Goal: Register for event/course

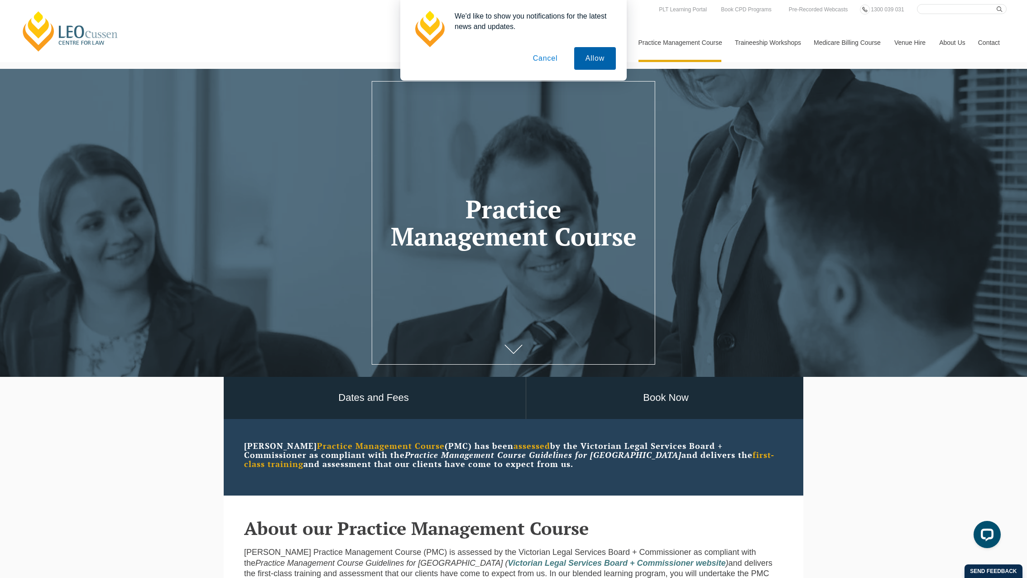
click at [586, 58] on button "Allow" at bounding box center [595, 58] width 42 height 23
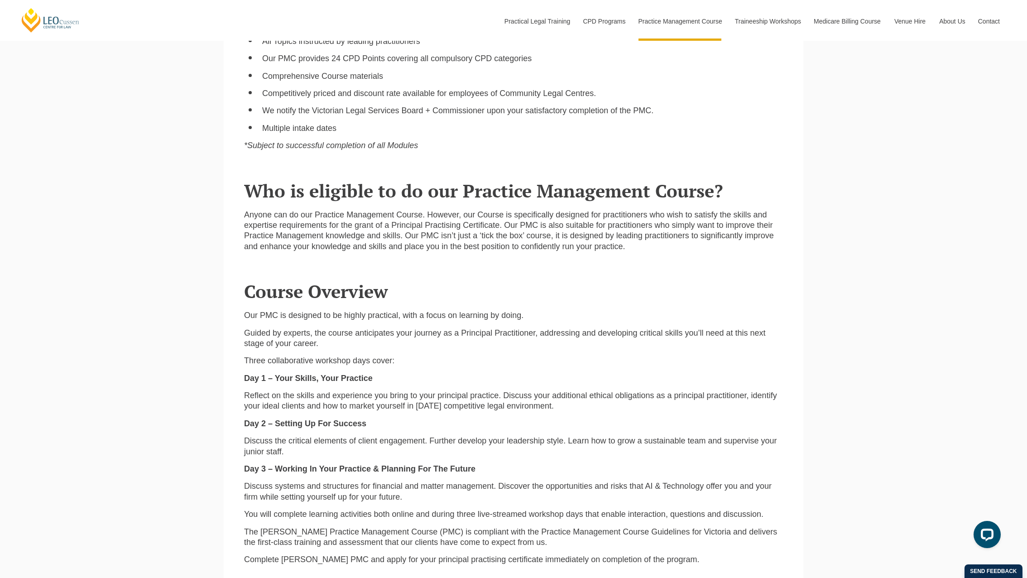
scroll to position [845, 0]
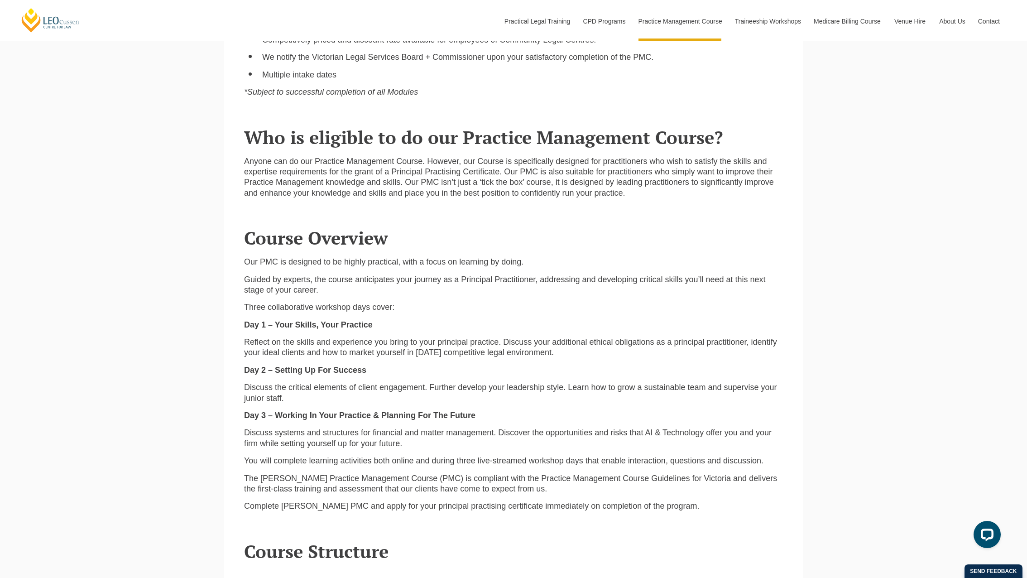
drag, startPoint x: 256, startPoint y: 344, endPoint x: 557, endPoint y: 354, distance: 301.6
click at [557, 354] on p "Reflect on the skills and experience you bring to your principal practice. Disc…" at bounding box center [513, 347] width 539 height 21
click at [558, 354] on p "Reflect on the skills and experience you bring to your principal practice. Disc…" at bounding box center [513, 347] width 539 height 21
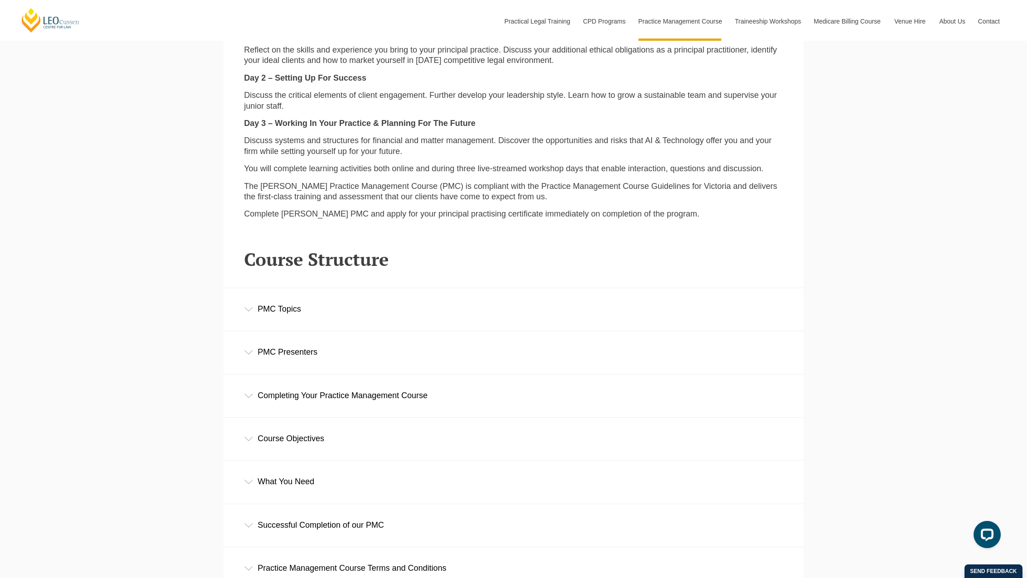
scroll to position [1162, 0]
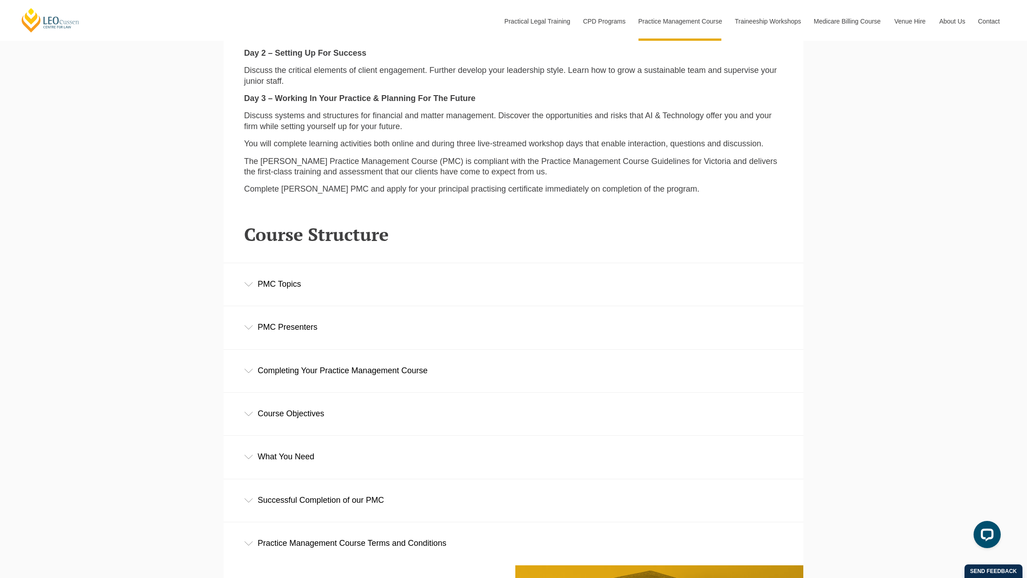
click at [280, 292] on div "PMC Topics" at bounding box center [513, 284] width 579 height 42
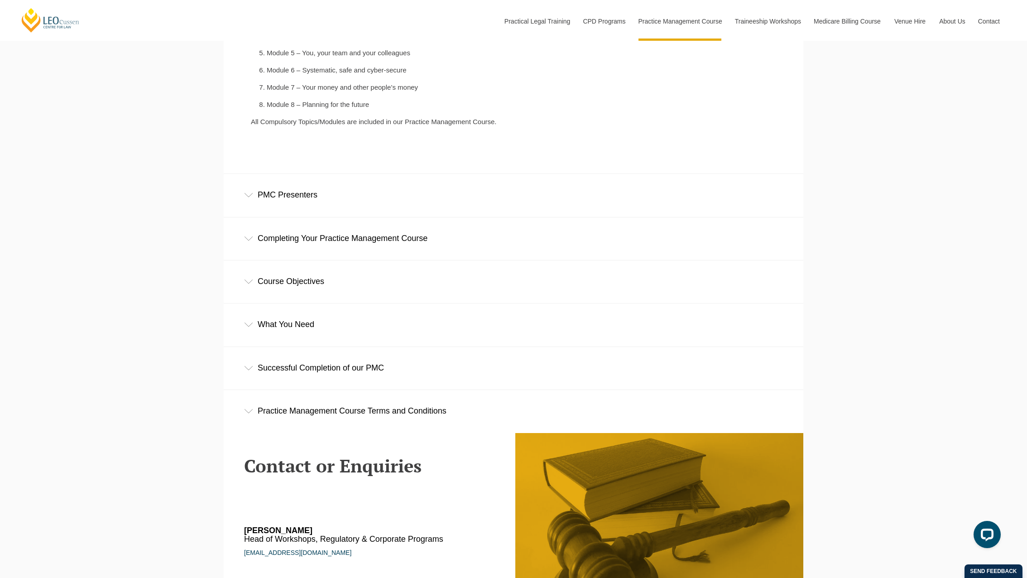
scroll to position [1479, 0]
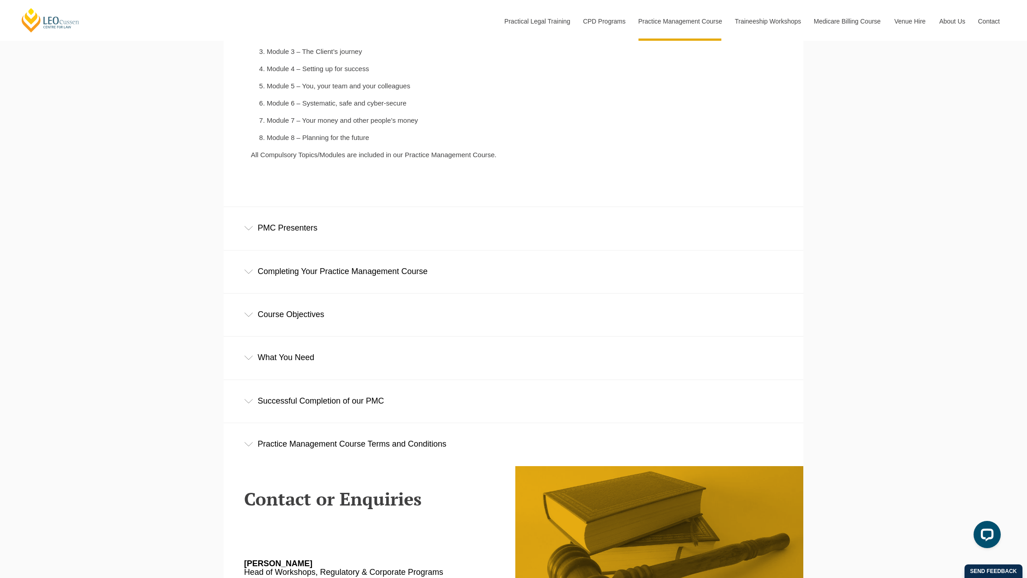
click at [292, 235] on div "PMC Presenters" at bounding box center [513, 228] width 579 height 42
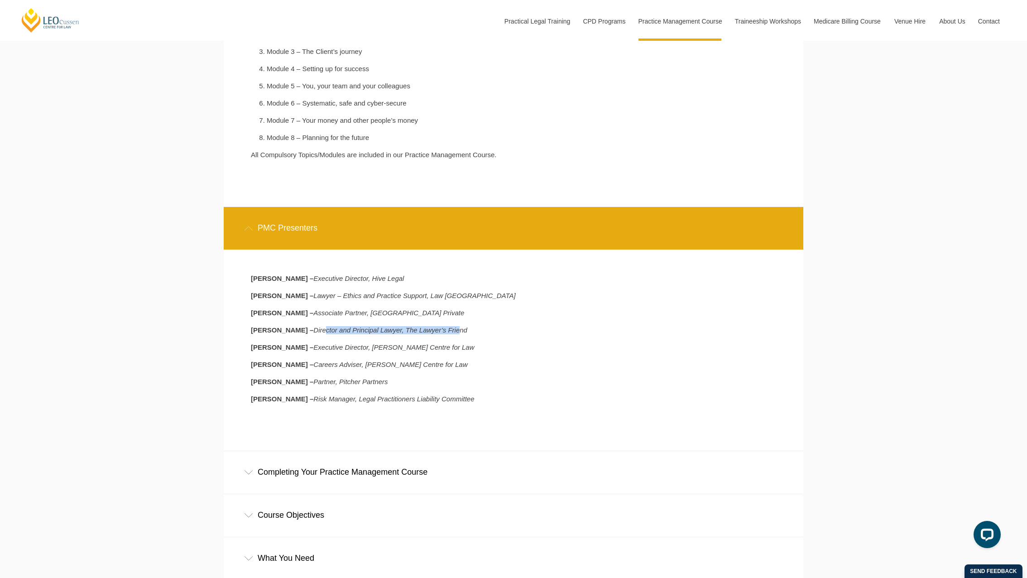
drag, startPoint x: 315, startPoint y: 328, endPoint x: 449, endPoint y: 329, distance: 134.4
click at [449, 329] on icon "Director and Principal Lawyer, The Lawyer’s Friend" at bounding box center [390, 330] width 154 height 8
click at [497, 355] on div "Melissa Lyon – Executive Director, Hive Legal Jo Hall – Lawyer – Ethics and Pra…" at bounding box center [397, 343] width 306 height 138
drag, startPoint x: 452, startPoint y: 361, endPoint x: 258, endPoint y: 371, distance: 194.4
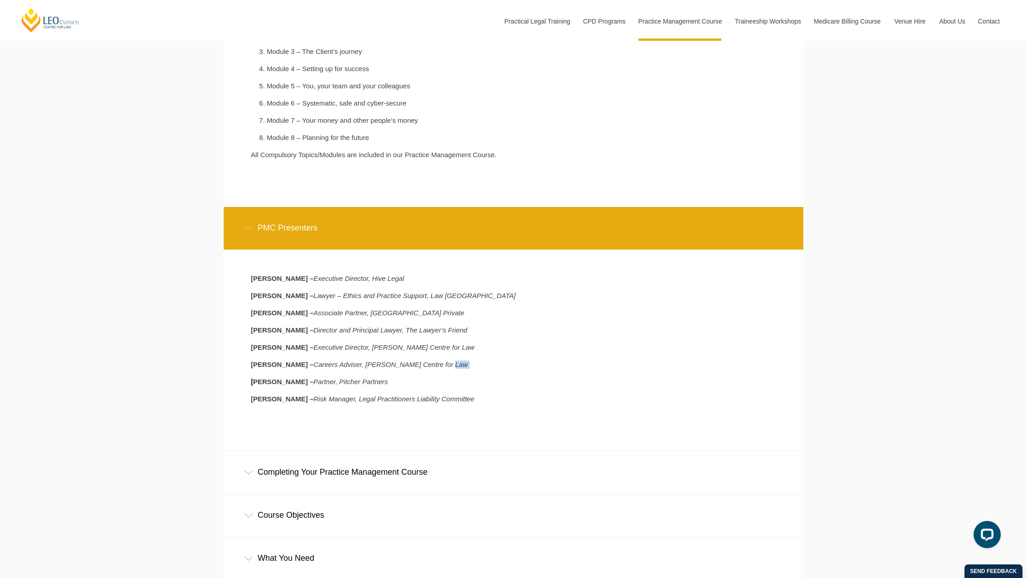
click at [258, 371] on div "Melissa Lyon – Executive Director, Hive Legal Jo Hall – Lawyer – Ethics and Pra…" at bounding box center [397, 343] width 306 height 138
click at [462, 391] on div "Melissa Lyon – Executive Director, Hive Legal Jo Hall – Lawyer – Ethics and Pra…" at bounding box center [397, 343] width 306 height 138
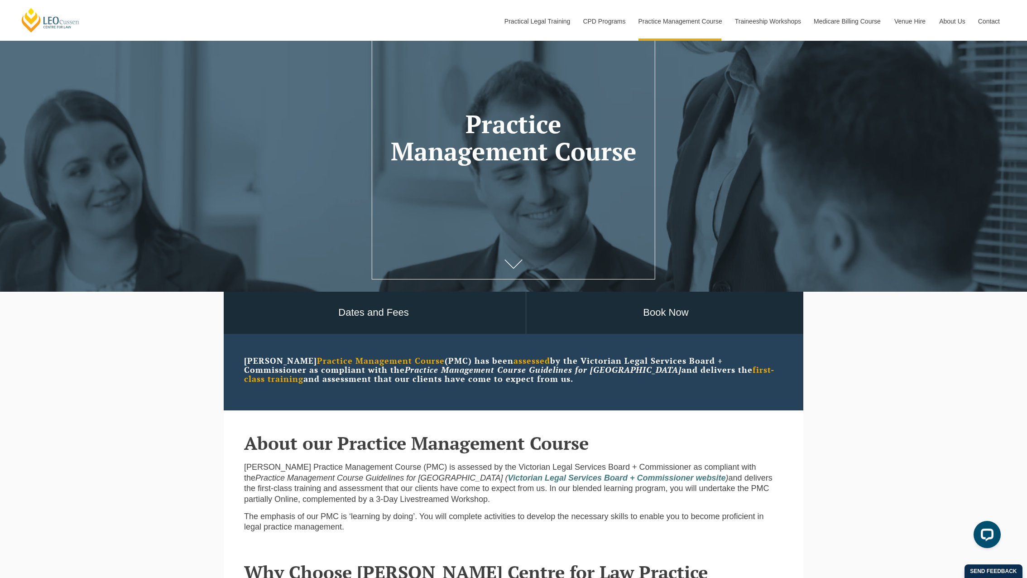
scroll to position [105, 0]
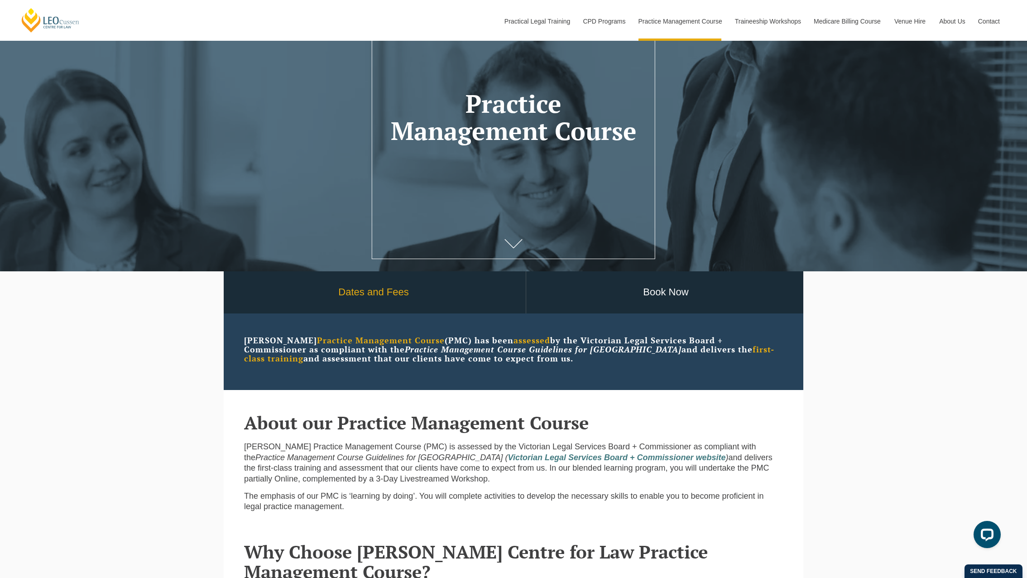
click at [378, 292] on link "Dates and Fees" at bounding box center [373, 292] width 304 height 42
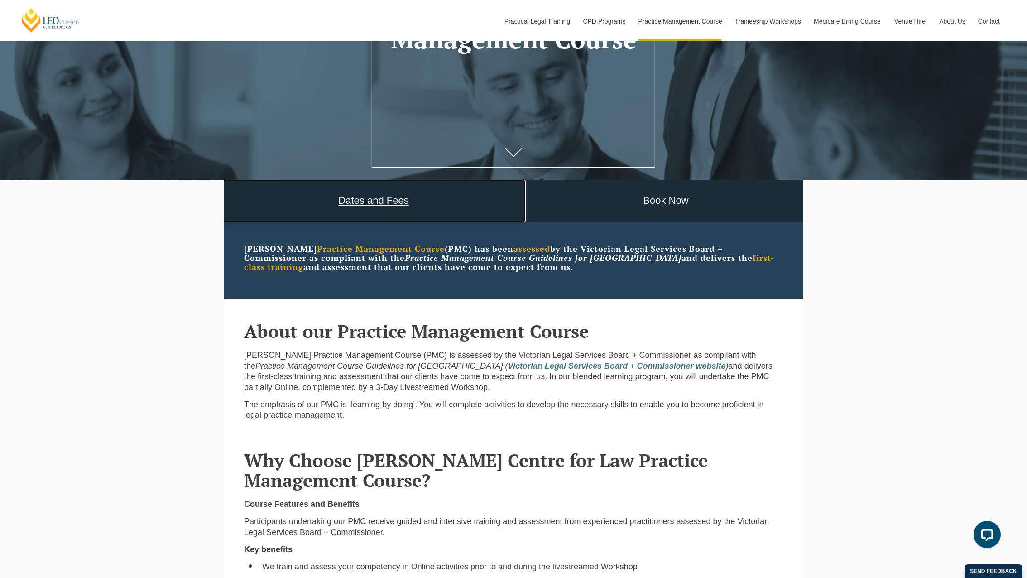
scroll to position [317, 0]
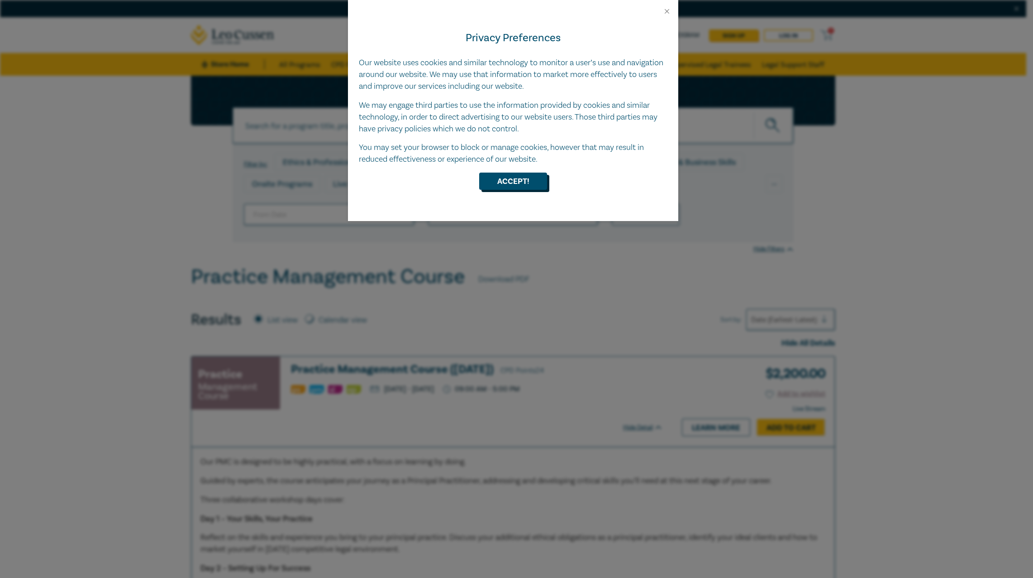
click at [504, 180] on button "Accept!" at bounding box center [513, 180] width 68 height 17
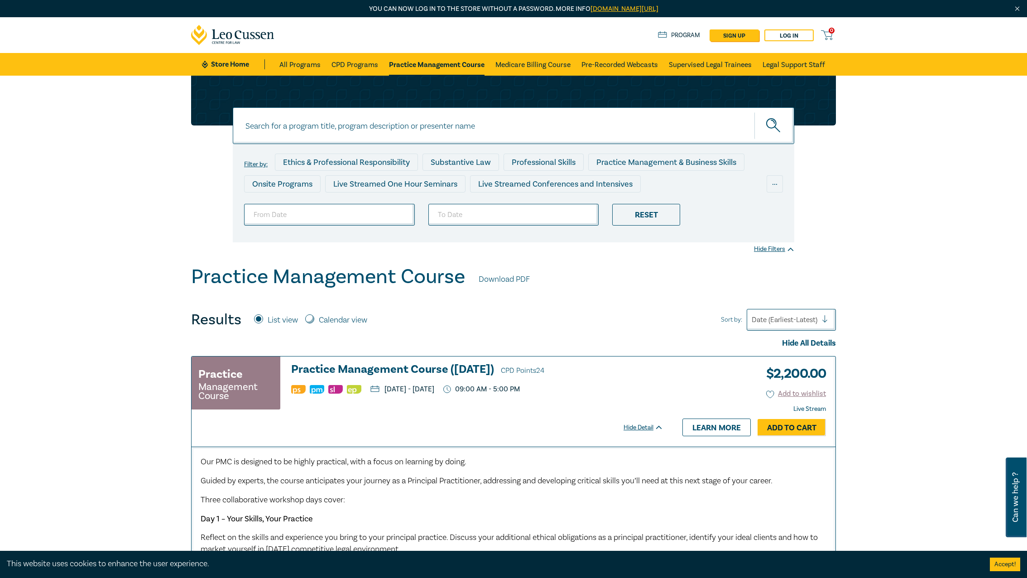
scroll to position [105, 0]
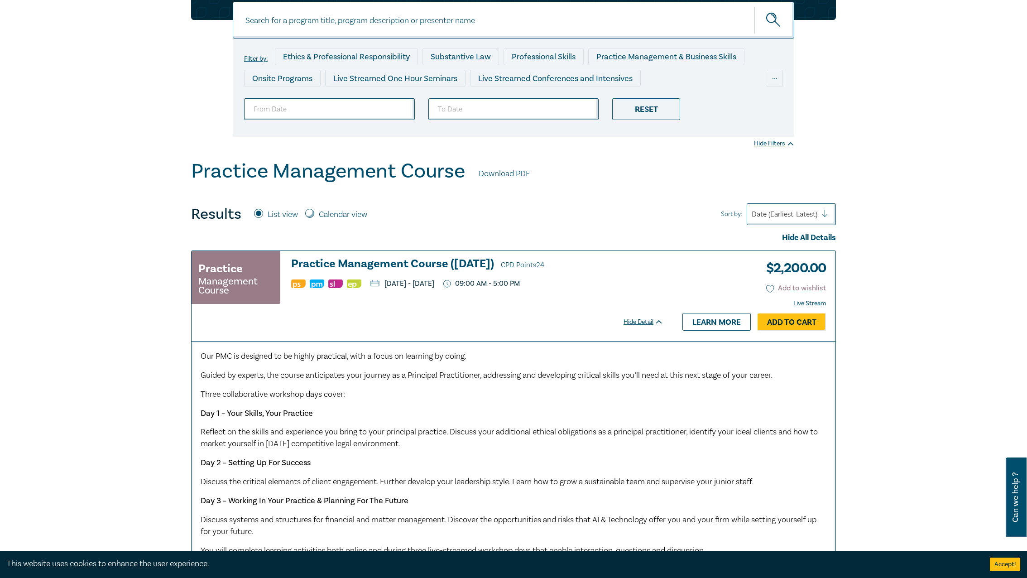
drag, startPoint x: 905, startPoint y: 278, endPoint x: 900, endPoint y: 279, distance: 4.5
click at [905, 278] on div "Filter by: Ethics & Professional Responsibility Substantive Law Professional Sk…" at bounding box center [513, 579] width 1027 height 1219
drag, startPoint x: 402, startPoint y: 283, endPoint x: 647, endPoint y: 284, distance: 244.4
click at [647, 284] on ul "[DATE] - [DATE] 09:00 AM - 5:00 PM" at bounding box center [477, 283] width 372 height 9
drag, startPoint x: 647, startPoint y: 284, endPoint x: 615, endPoint y: 313, distance: 43.2
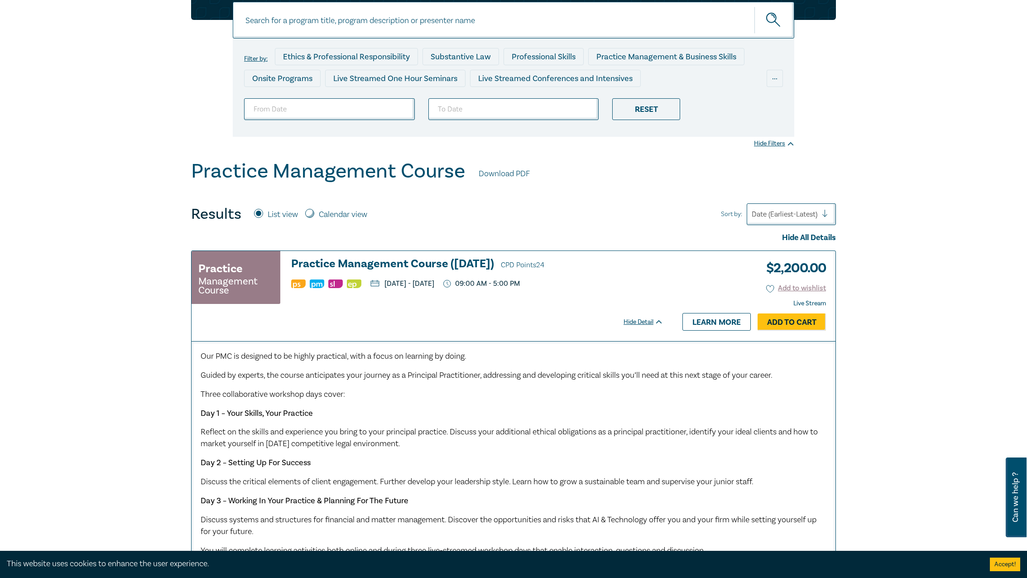
click at [559, 315] on div at bounding box center [427, 310] width 472 height 11
click at [937, 315] on div "Filter by: Ethics & Professional Responsibility Substantive Law Professional Sk…" at bounding box center [513, 579] width 1027 height 1219
click at [361, 335] on div "Practice Management Course Practice Management Course ([DATE]) CPD Points 24 [D…" at bounding box center [431, 296] width 481 height 90
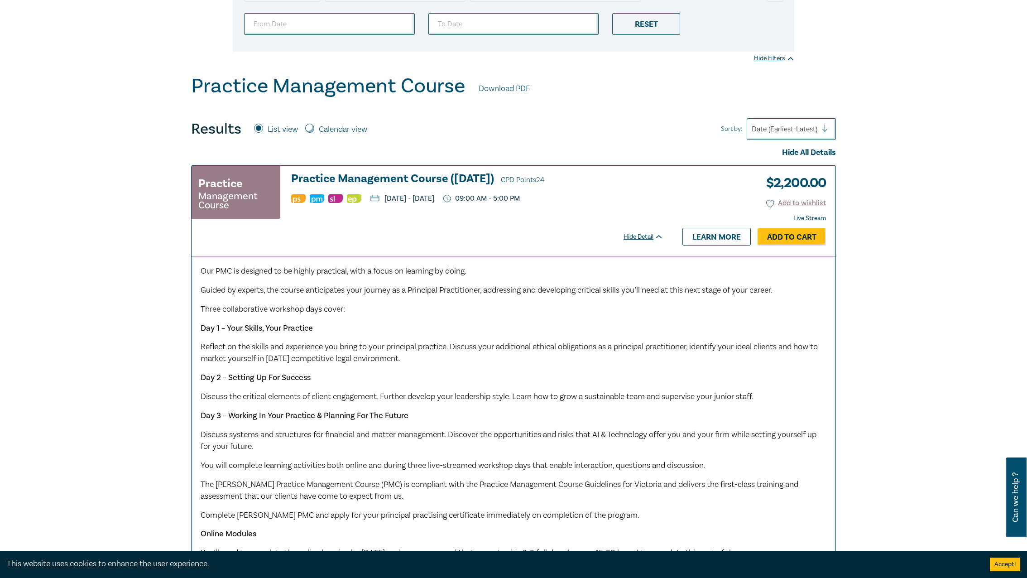
scroll to position [211, 0]
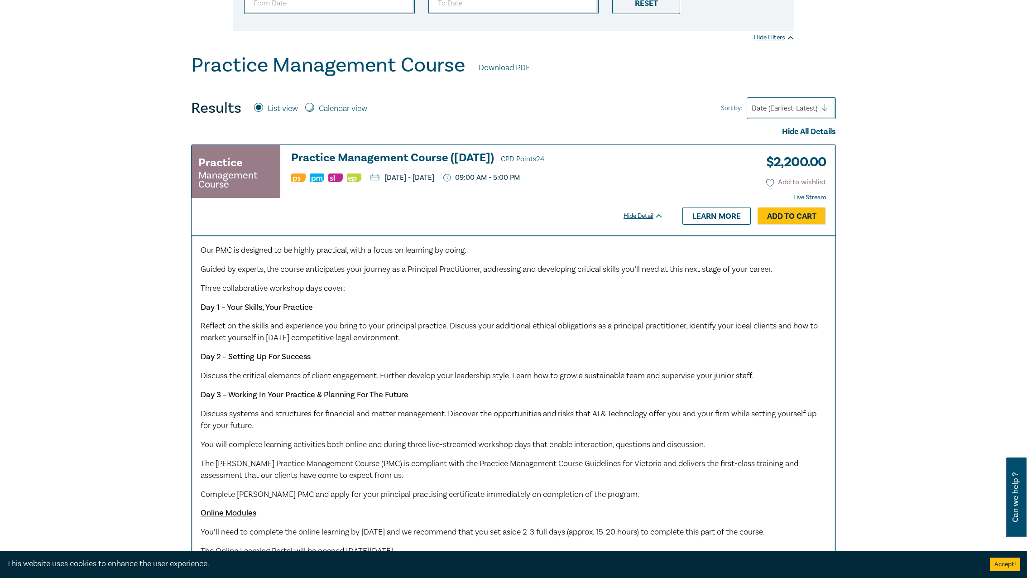
click at [349, 287] on p "Three collaborative workshop days cover:" at bounding box center [514, 288] width 626 height 12
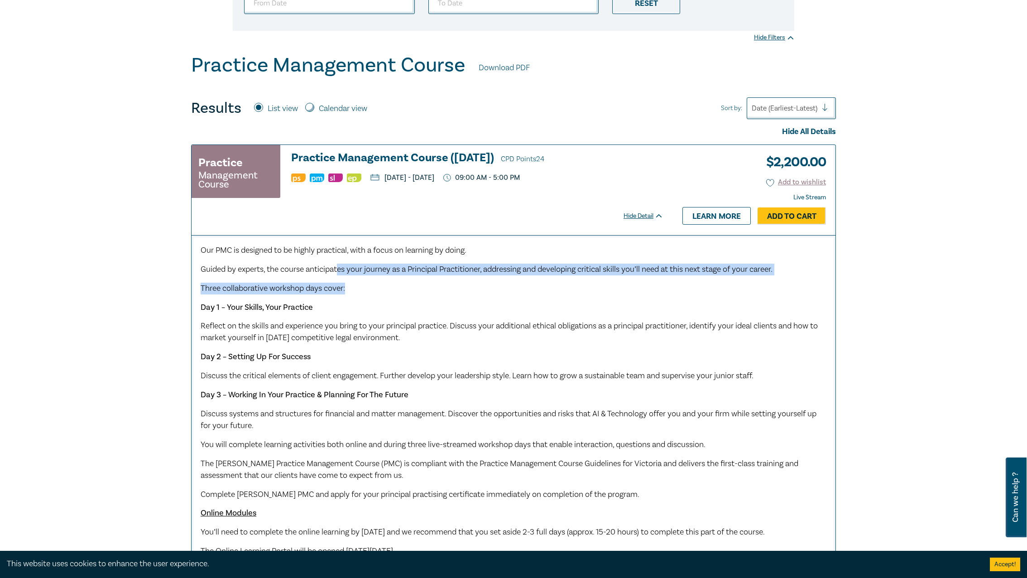
drag, startPoint x: 344, startPoint y: 264, endPoint x: 463, endPoint y: 279, distance: 119.5
click at [463, 279] on div "Our PMC is designed to be highly practical, with a focus on learning by doing. …" at bounding box center [514, 400] width 626 height 312
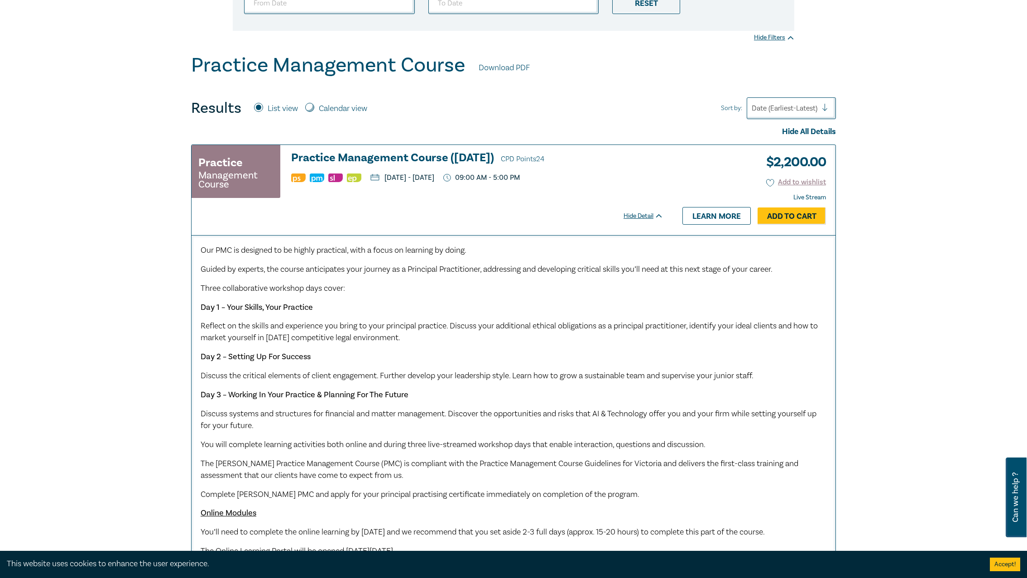
drag, startPoint x: 232, startPoint y: 323, endPoint x: 429, endPoint y: 337, distance: 197.4
click at [429, 337] on p "Reflect on the skills and experience you bring to your principal practice. Disc…" at bounding box center [514, 332] width 626 height 24
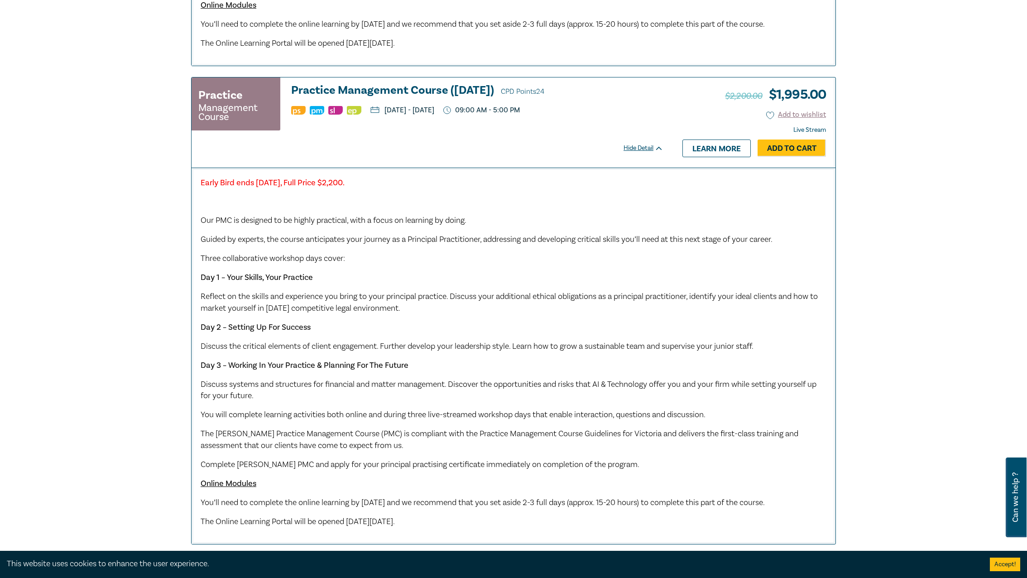
scroll to position [422, 0]
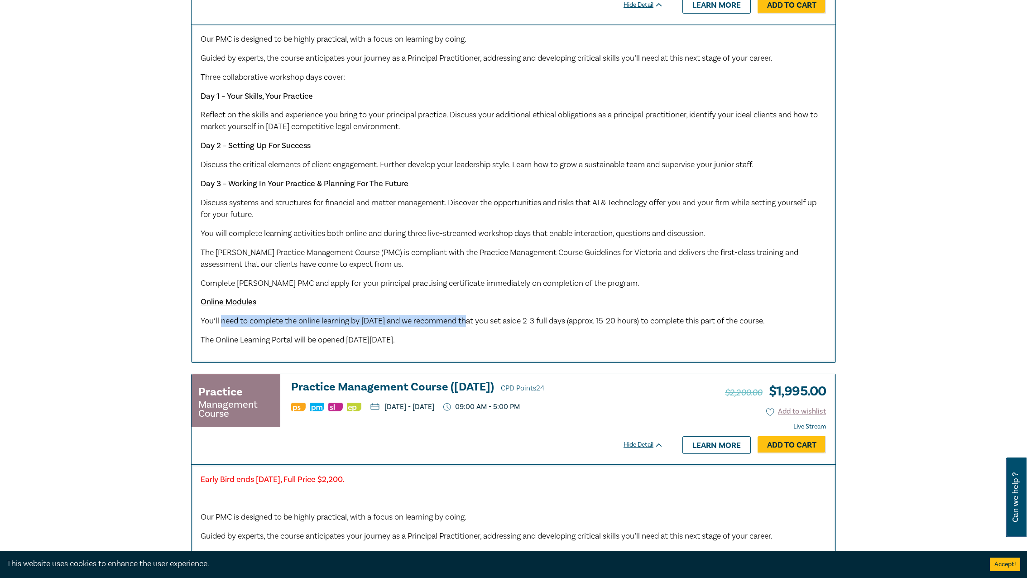
drag, startPoint x: 239, startPoint y: 323, endPoint x: 469, endPoint y: 323, distance: 229.1
click at [469, 323] on span "You’ll need to complete the online learning by [DATE] and we recommend that you…" at bounding box center [483, 321] width 564 height 10
drag, startPoint x: 491, startPoint y: 322, endPoint x: 814, endPoint y: 325, distance: 323.2
click at [814, 325] on p "You’ll need to complete the online learning by [DATE] and we recommend that you…" at bounding box center [514, 321] width 626 height 12
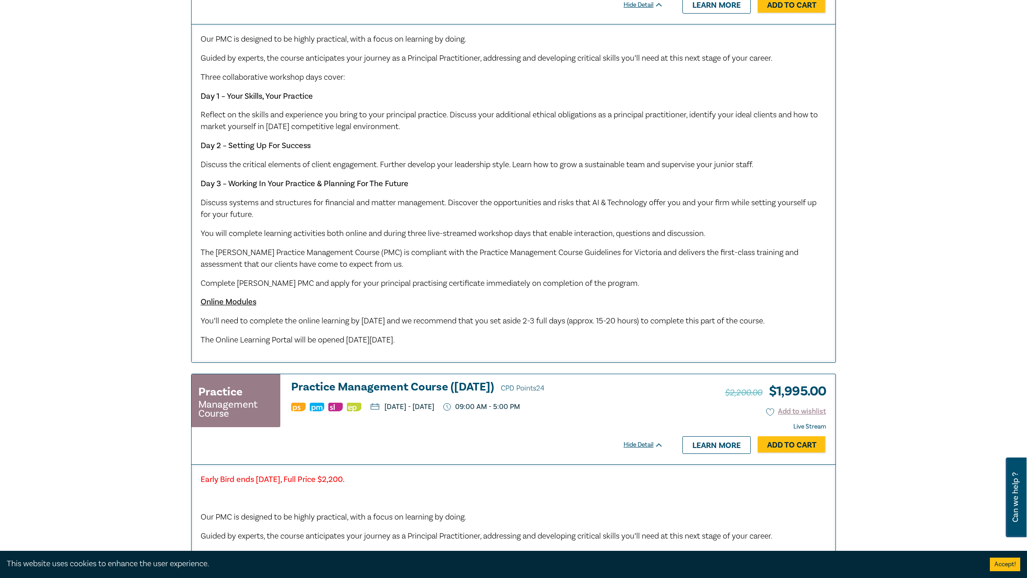
click at [814, 325] on p "You’ll need to complete the online learning by [DATE] and we recommend that you…" at bounding box center [514, 321] width 626 height 12
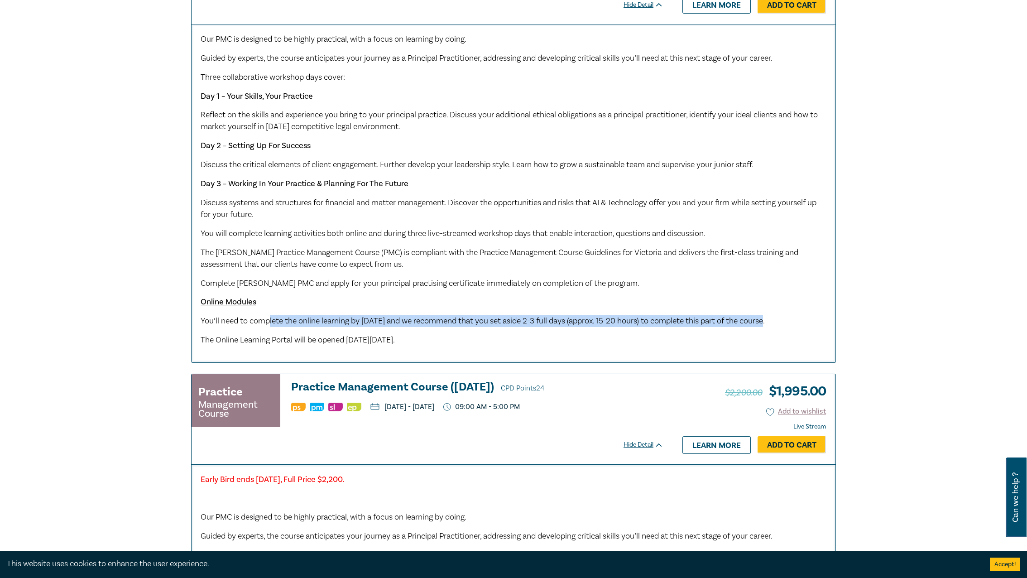
drag, startPoint x: 781, startPoint y: 325, endPoint x: 265, endPoint y: 327, distance: 516.0
click at [267, 326] on span "You’ll need to complete the online learning by [DATE] and we recommend that you…" at bounding box center [483, 321] width 564 height 10
click at [265, 326] on span "You’ll need to complete the online learning by [DATE] and we recommend that you…" at bounding box center [483, 321] width 564 height 10
drag, startPoint x: 223, startPoint y: 330, endPoint x: 471, endPoint y: 361, distance: 250.5
click at [471, 361] on div "Our PMC is designed to be highly practical, with a focus on learning by doing. …" at bounding box center [513, 193] width 644 height 338
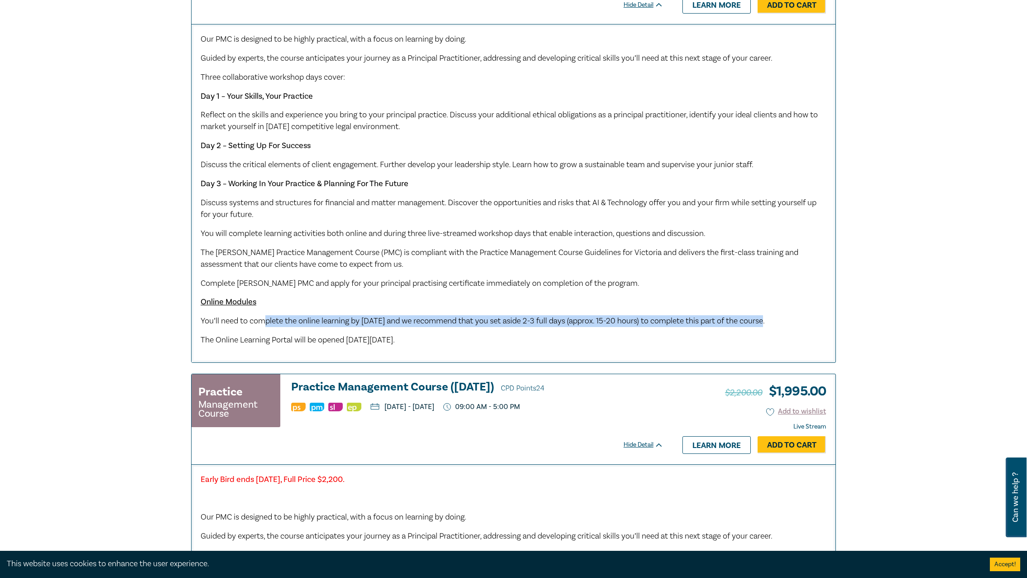
click at [471, 361] on div "Our PMC is designed to be highly practical, with a focus on learning by doing. …" at bounding box center [513, 193] width 644 height 338
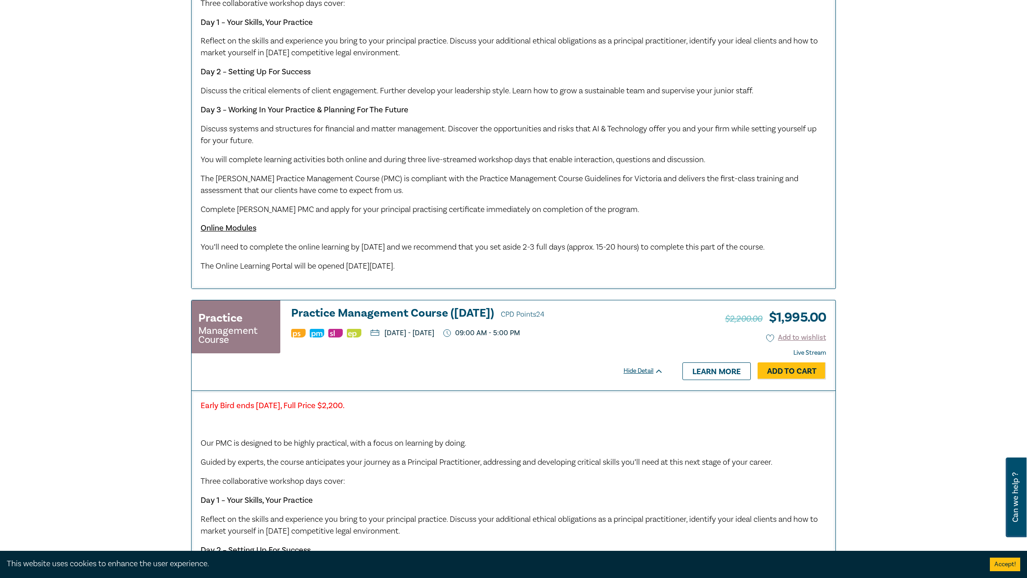
scroll to position [528, 0]
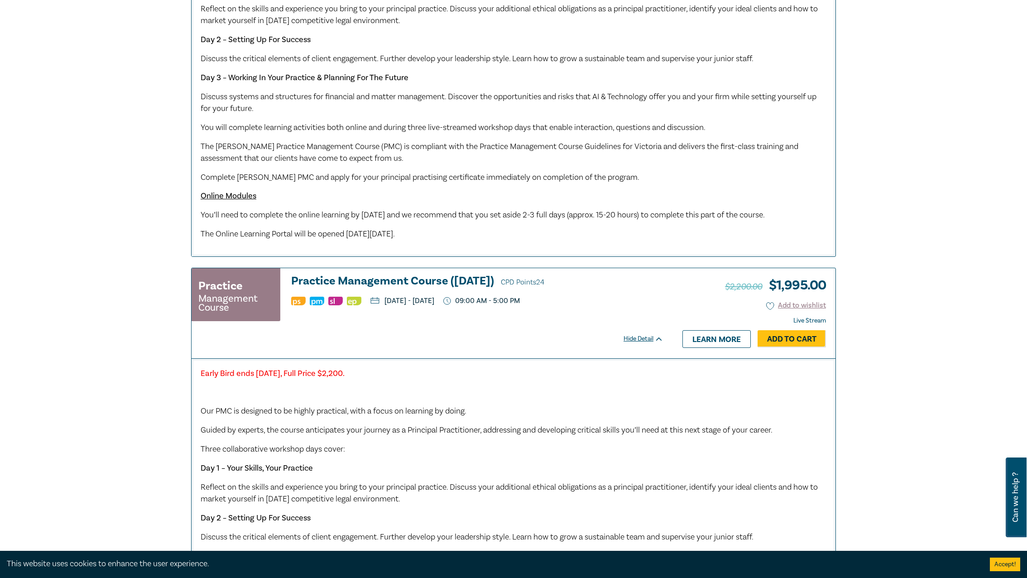
click at [536, 212] on p "You’ll need to complete the online learning by [DATE] and we recommend that you…" at bounding box center [514, 215] width 626 height 12
click at [585, 221] on p "You’ll need to complete the online learning by [DATE] and we recommend that you…" at bounding box center [514, 215] width 626 height 12
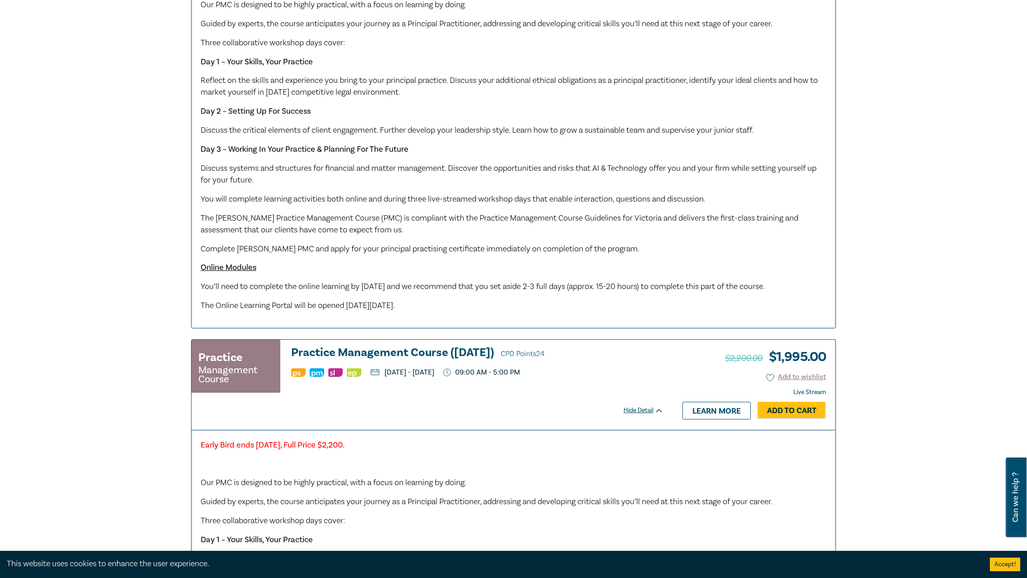
scroll to position [0, 0]
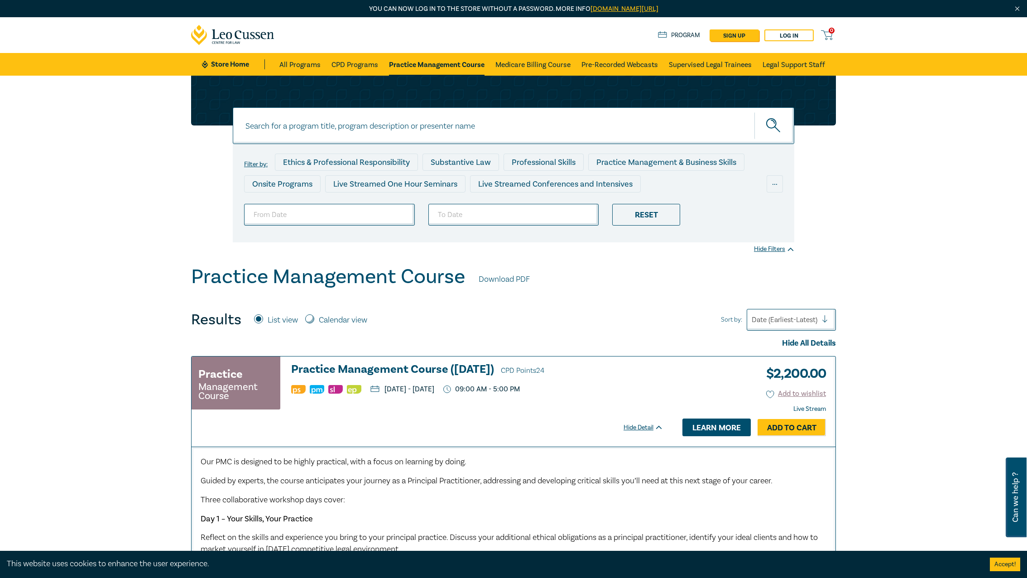
click at [726, 432] on link "Learn more" at bounding box center [716, 426] width 68 height 17
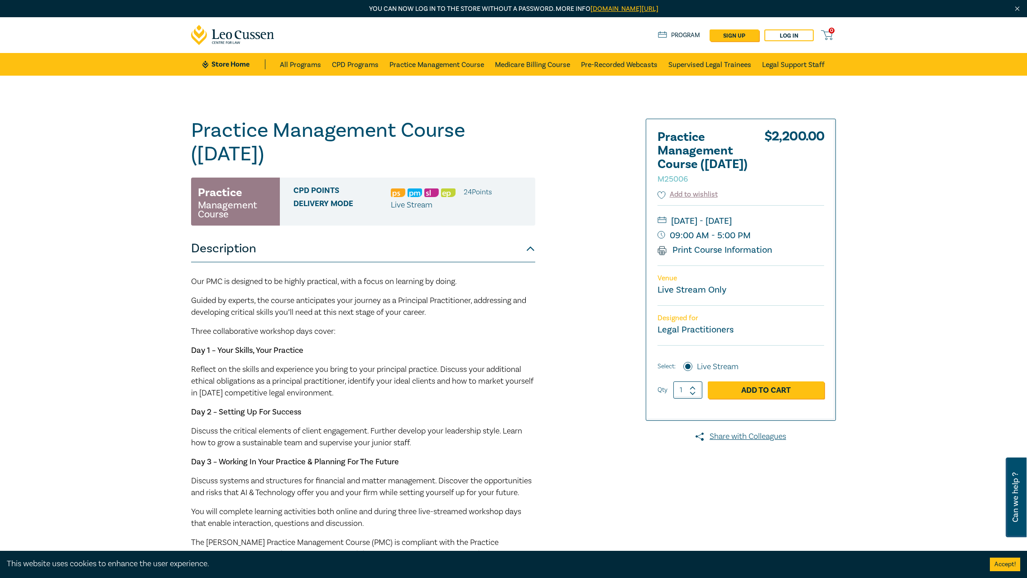
click at [252, 298] on span "Guided by experts, the course anticipates your journey as a Principal Practitio…" at bounding box center [358, 306] width 335 height 22
click at [280, 289] on div "Our PMC is designed to be highly practical, with a focus on learning by doing. …" at bounding box center [363, 474] width 344 height 396
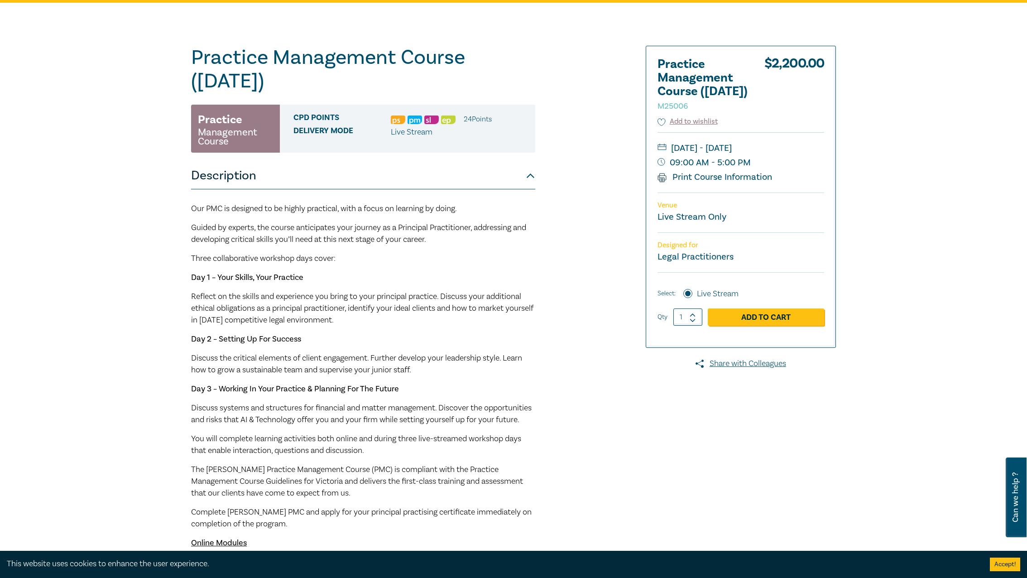
scroll to position [105, 0]
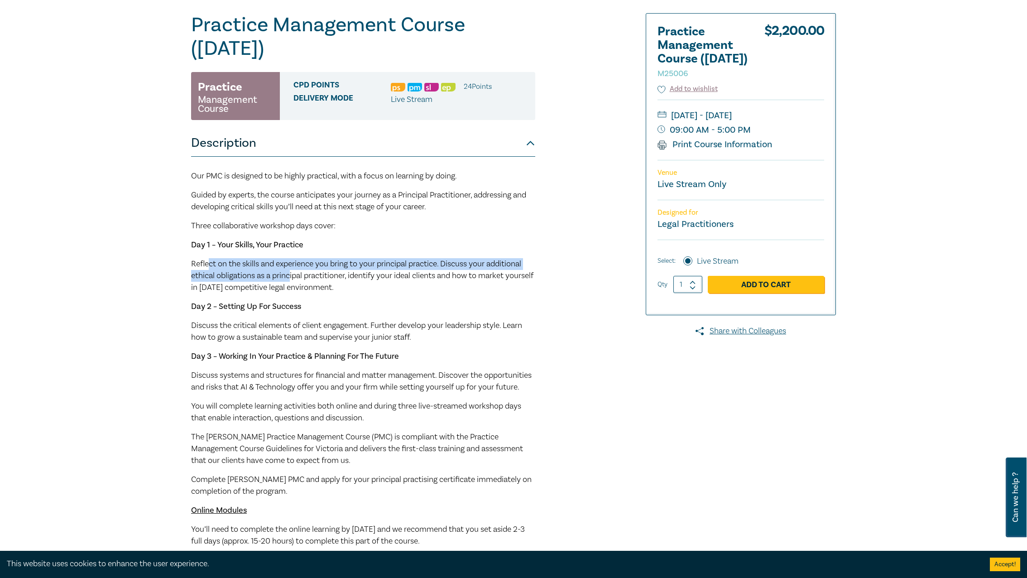
drag, startPoint x: 282, startPoint y: 273, endPoint x: 297, endPoint y: 277, distance: 16.4
click at [297, 277] on p "Reflect on the skills and experience you bring to your principal practice. Disc…" at bounding box center [363, 275] width 344 height 35
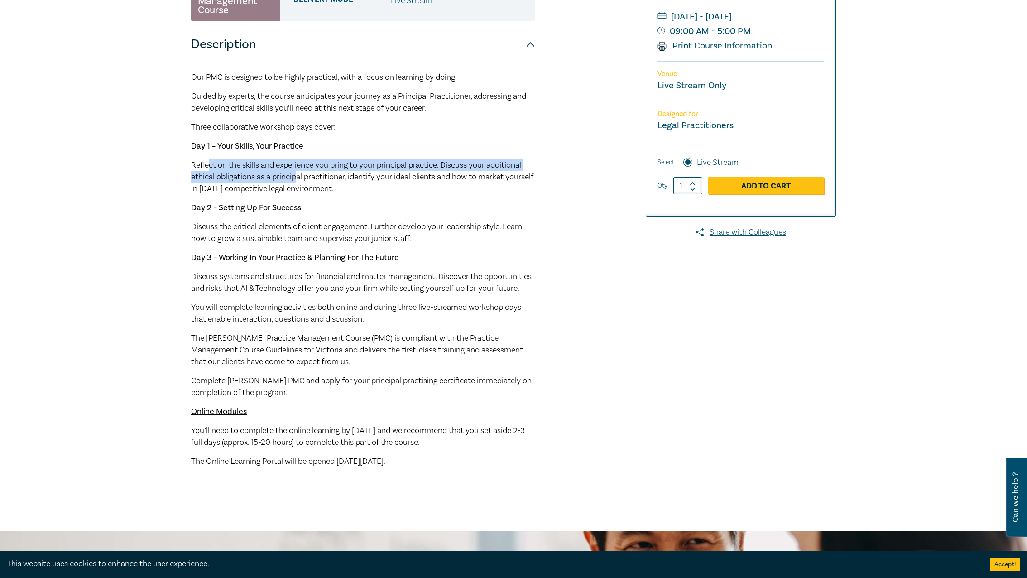
scroll to position [317, 0]
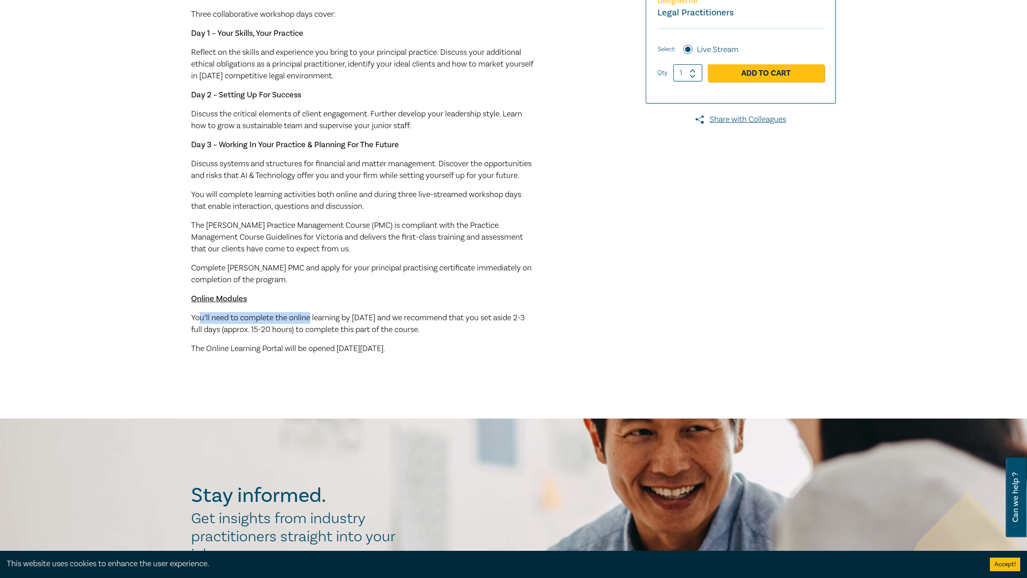
drag, startPoint x: 198, startPoint y: 329, endPoint x: 310, endPoint y: 333, distance: 111.9
click at [310, 333] on span "You’ll need to complete the online learning by [DATE] and we recommend that you…" at bounding box center [358, 323] width 334 height 22
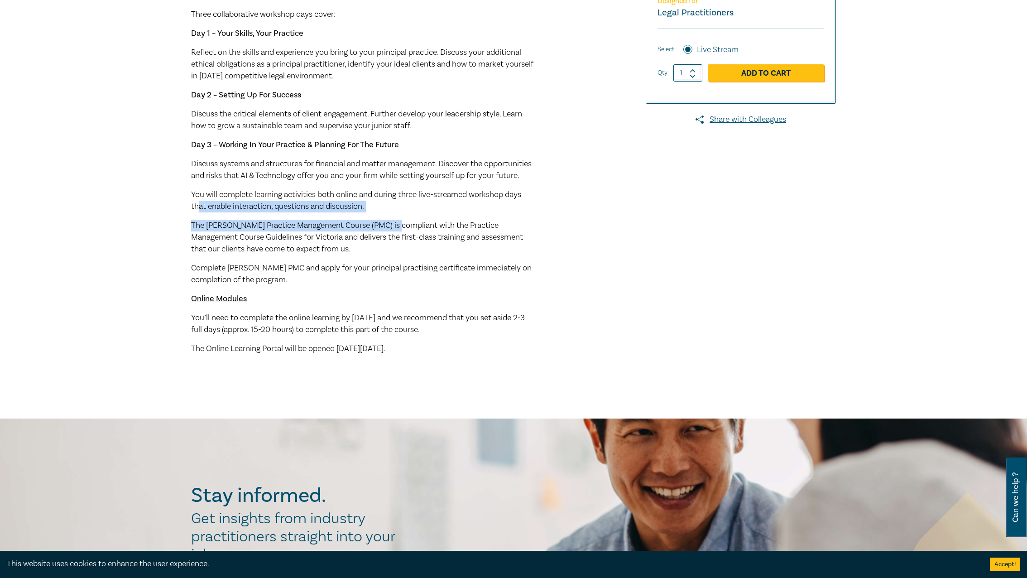
drag, startPoint x: 290, startPoint y: 219, endPoint x: 402, endPoint y: 231, distance: 112.5
click at [402, 231] on div "Our PMC is designed to be highly practical, with a focus on learning by doing. …" at bounding box center [363, 157] width 344 height 396
drag, startPoint x: 402, startPoint y: 231, endPoint x: 279, endPoint y: 249, distance: 123.6
click at [325, 249] on span "The [PERSON_NAME] Practice Management Course (PMC) is compliant with the Practi…" at bounding box center [357, 237] width 332 height 34
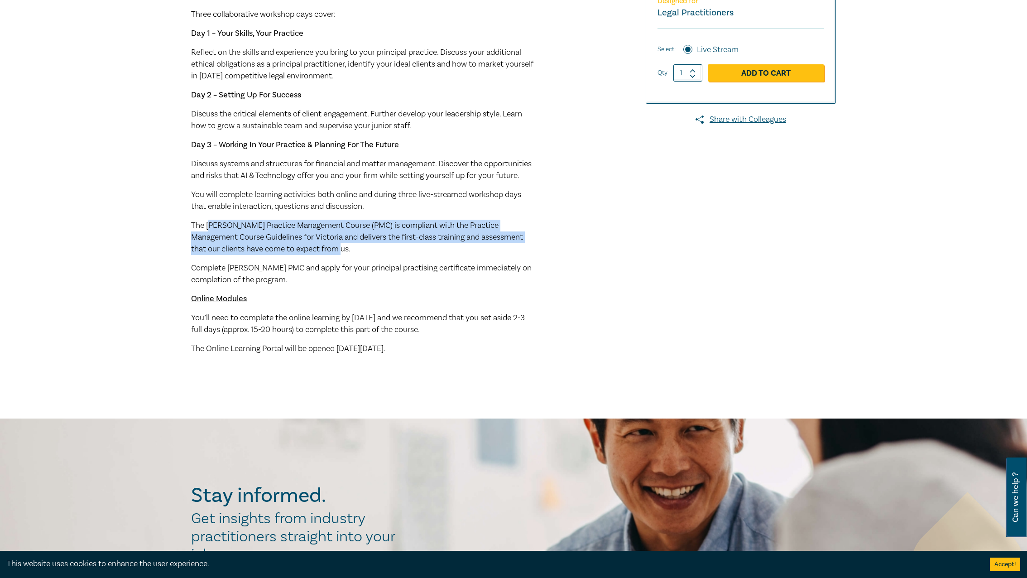
drag, startPoint x: 213, startPoint y: 237, endPoint x: 329, endPoint y: 257, distance: 117.6
click at [329, 255] on p "The [PERSON_NAME] Practice Management Course (PMC) is compliant with the Practi…" at bounding box center [363, 237] width 344 height 35
click at [325, 255] on p "The [PERSON_NAME] Practice Management Course (PMC) is compliant with the Practi…" at bounding box center [363, 237] width 344 height 35
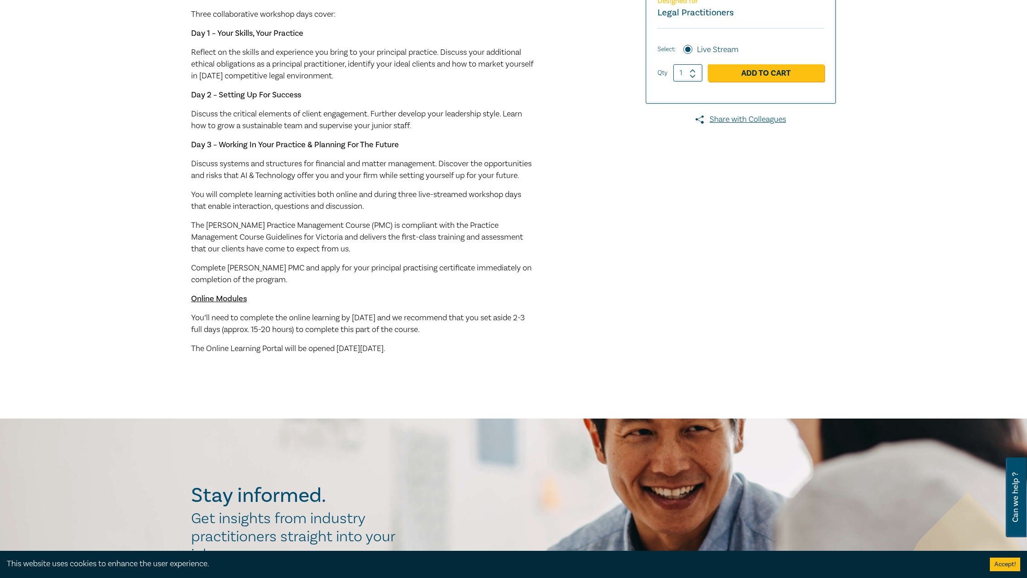
click at [340, 198] on div "Our PMC is designed to be highly practical, with a focus on learning by doing. …" at bounding box center [363, 157] width 344 height 396
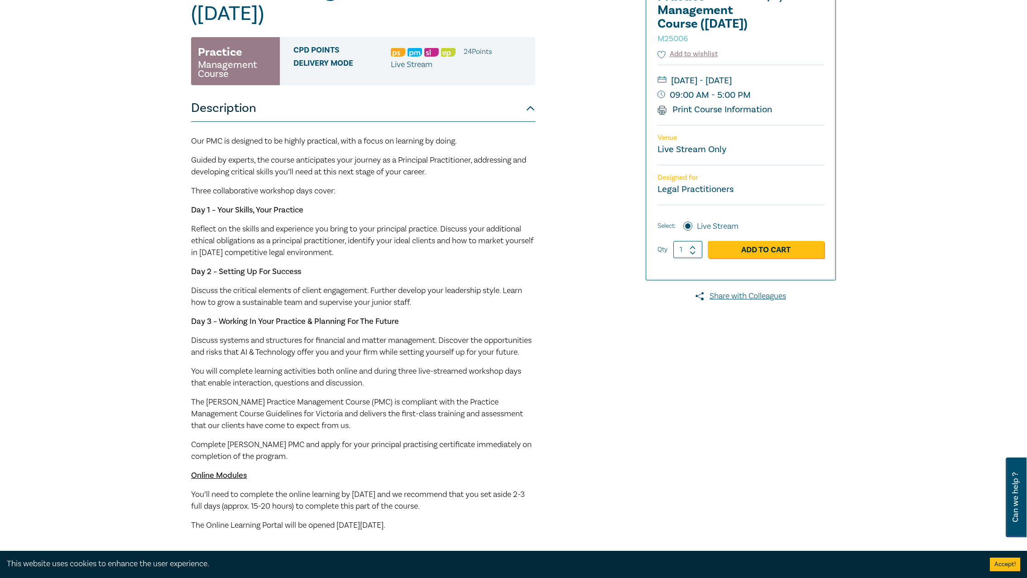
scroll to position [0, 0]
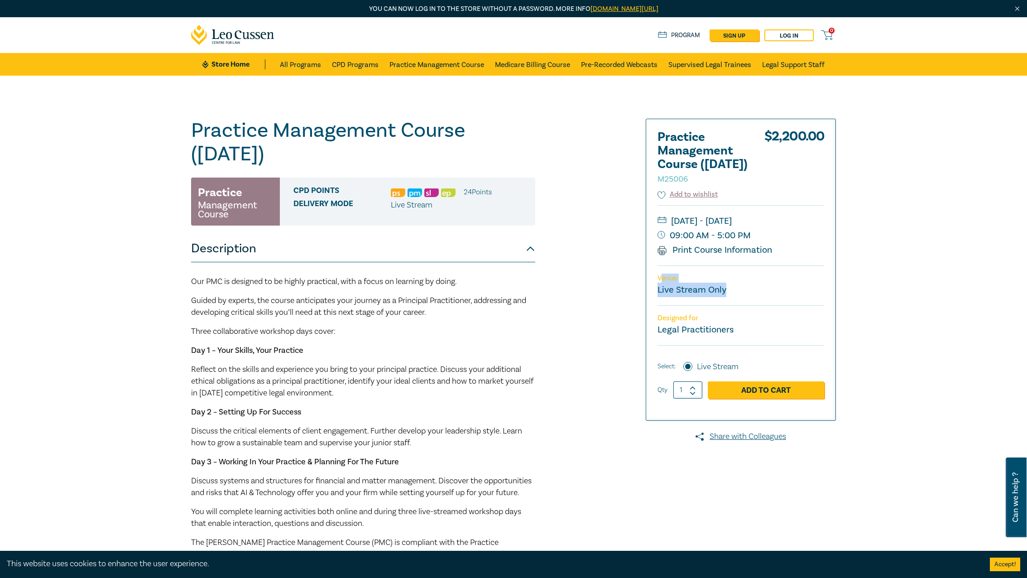
drag, startPoint x: 663, startPoint y: 306, endPoint x: 765, endPoint y: 314, distance: 102.2
click at [765, 305] on div "Venue Live Stream Only" at bounding box center [740, 285] width 167 height 40
drag, startPoint x: 920, startPoint y: 236, endPoint x: 925, endPoint y: 236, distance: 5.0
click at [922, 236] on div "Practice Management Course ([DATE]) M25006 Practice Management Course CPD Point…" at bounding box center [513, 406] width 1027 height 660
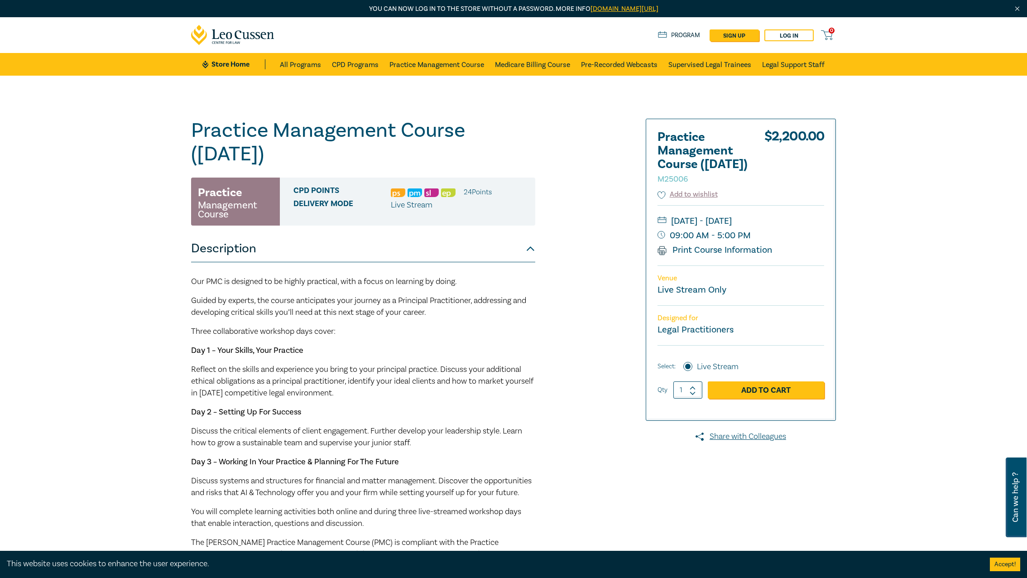
drag, startPoint x: 718, startPoint y: 276, endPoint x: 698, endPoint y: 101, distance: 176.0
click at [718, 256] on link "Print Course Information" at bounding box center [714, 250] width 115 height 12
click at [935, 258] on div "Practice Management Course ([DATE]) M25006 Practice Management Course CPD Point…" at bounding box center [513, 406] width 1027 height 660
